Goal: Task Accomplishment & Management: Use online tool/utility

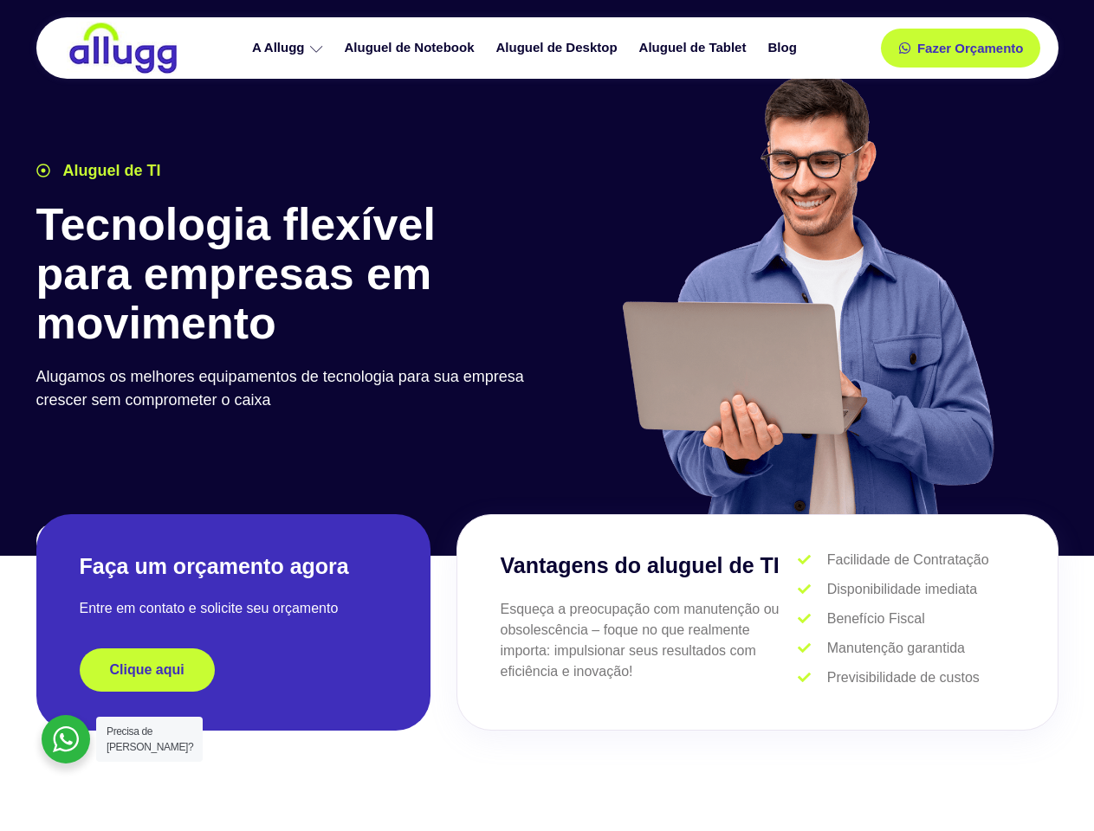
click at [547, 416] on div at bounding box center [807, 302] width 520 height 476
click at [960, 48] on span "Fazer Orçamento" at bounding box center [970, 48] width 107 height 13
click at [904, 48] on icon at bounding box center [910, 48] width 12 height 12
click at [970, 48] on span "Fazer Orçamento" at bounding box center [969, 48] width 95 height 12
click at [233, 670] on div "Clique aqui" at bounding box center [233, 670] width 307 height 43
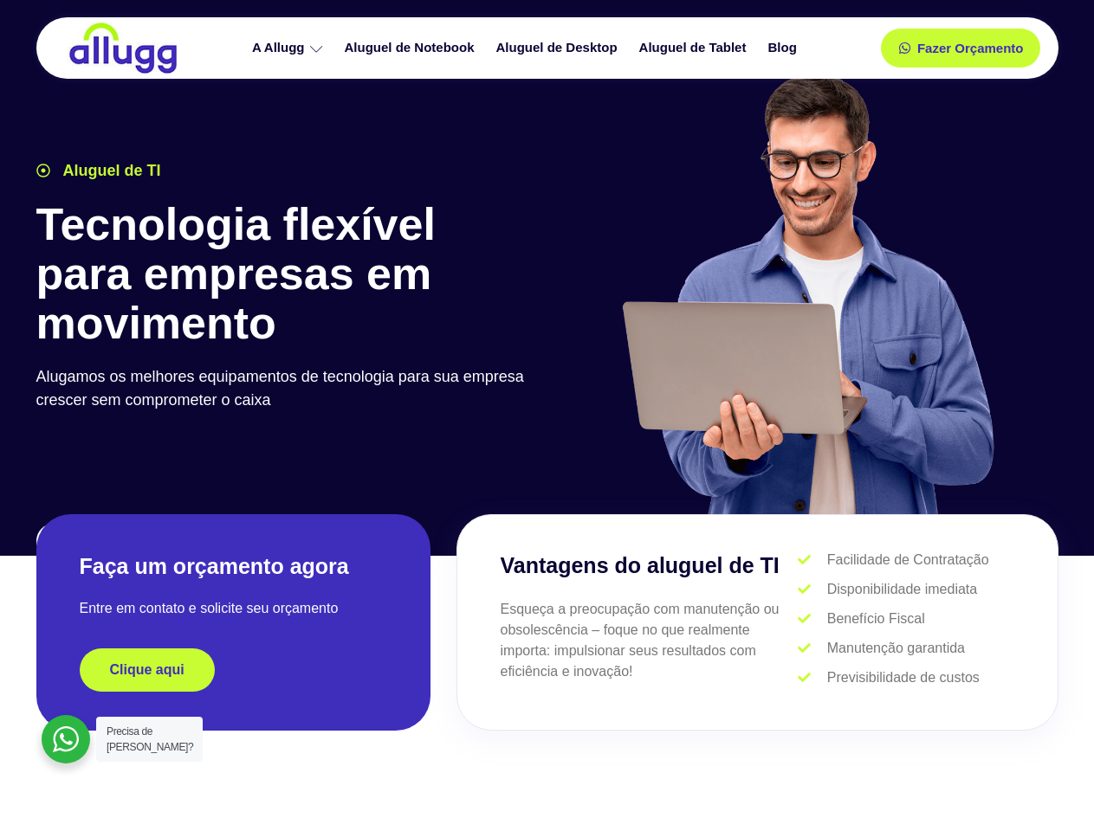
click at [233, 670] on div "Clique aqui" at bounding box center [233, 670] width 307 height 43
click at [147, 670] on span "Clique aqui" at bounding box center [147, 670] width 74 height 14
click at [66, 740] on div at bounding box center [66, 739] width 49 height 49
